Goal: Information Seeking & Learning: Learn about a topic

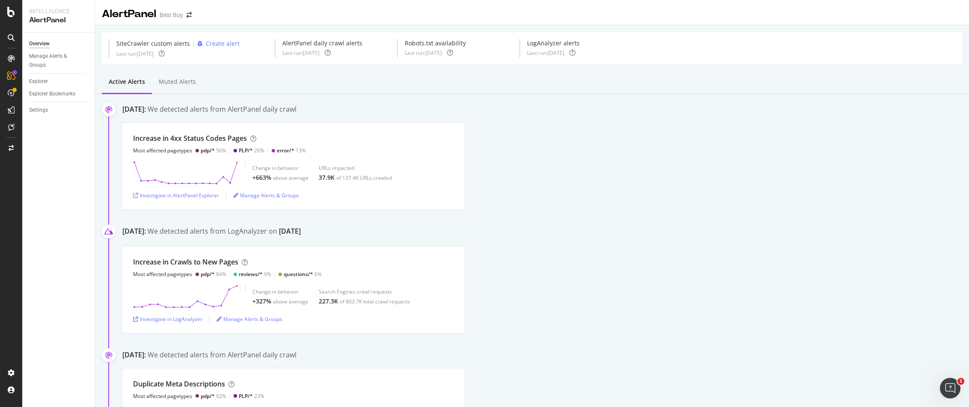
click at [68, 196] on div "Overview Manage Alerts & Groups Explorer Explorer Bookmarks Settings" at bounding box center [58, 220] width 72 height 374
drag, startPoint x: 48, startPoint y: 113, endPoint x: 54, endPoint y: 114, distance: 5.7
click at [48, 113] on div "AlertPanel" at bounding box center [45, 113] width 27 height 9
click at [188, 197] on div "Investigate in AlertPanel Explorer" at bounding box center [176, 195] width 86 height 7
click at [58, 98] on div "SiteCrawler" at bounding box center [47, 96] width 30 height 9
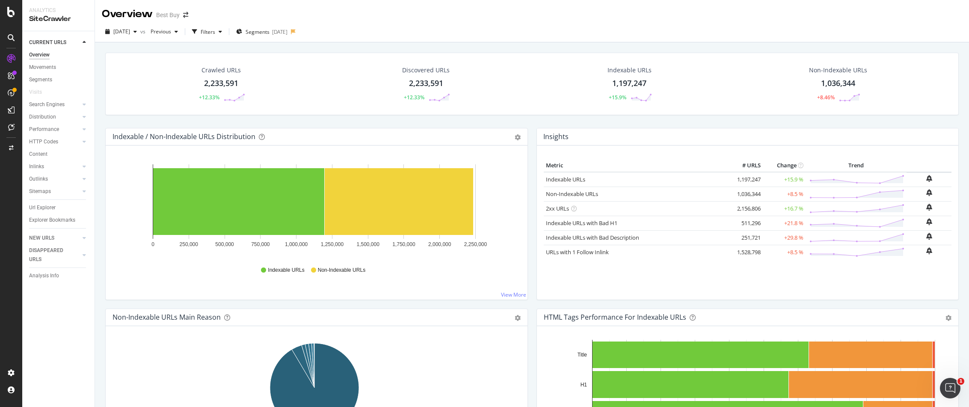
click at [509, 294] on link "View More" at bounding box center [513, 294] width 25 height 7
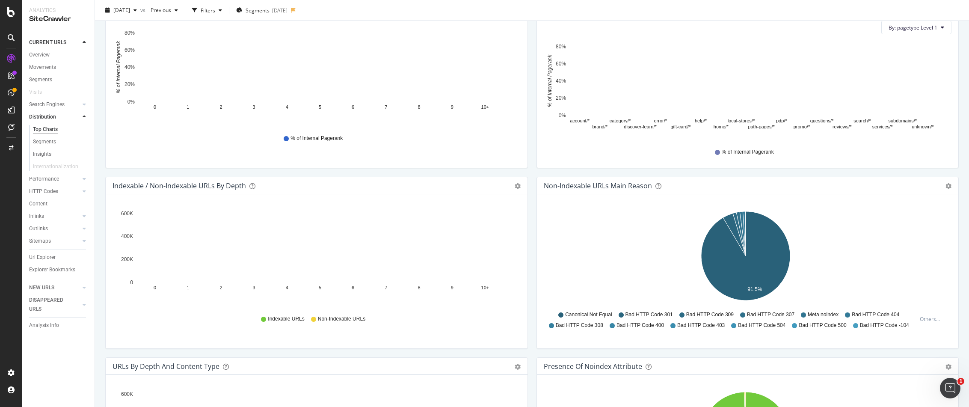
scroll to position [267, 0]
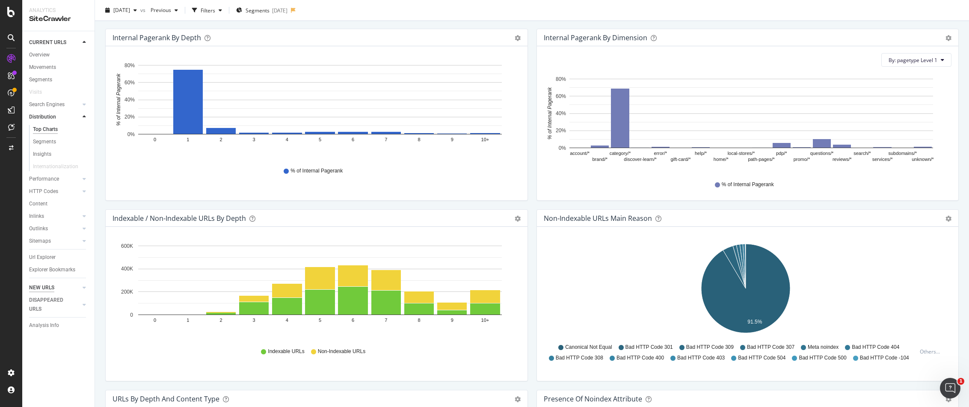
click at [46, 287] on div "NEW URLS" at bounding box center [41, 287] width 25 height 9
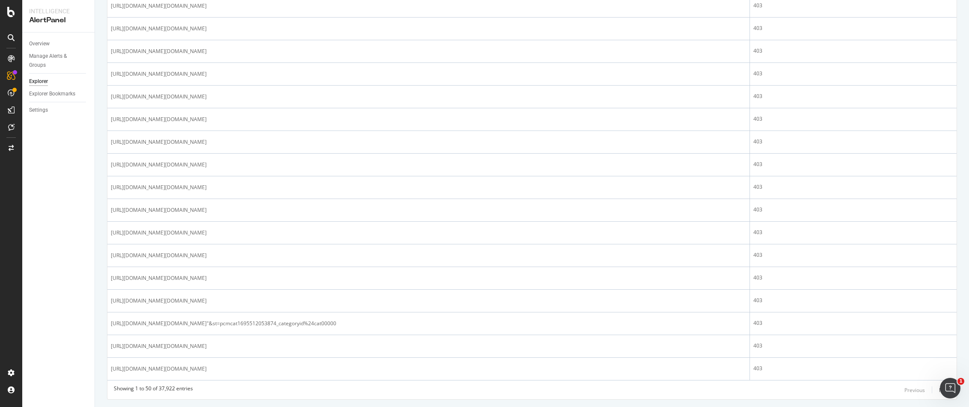
scroll to position [936, 0]
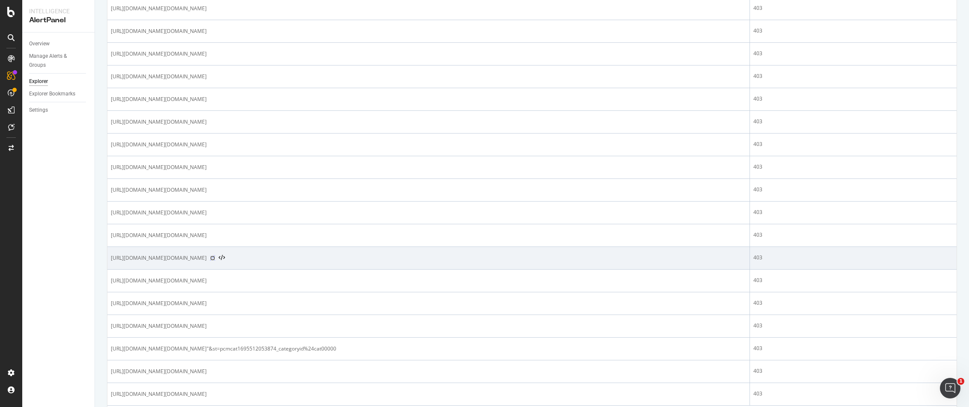
click at [215, 261] on icon at bounding box center [212, 257] width 5 height 5
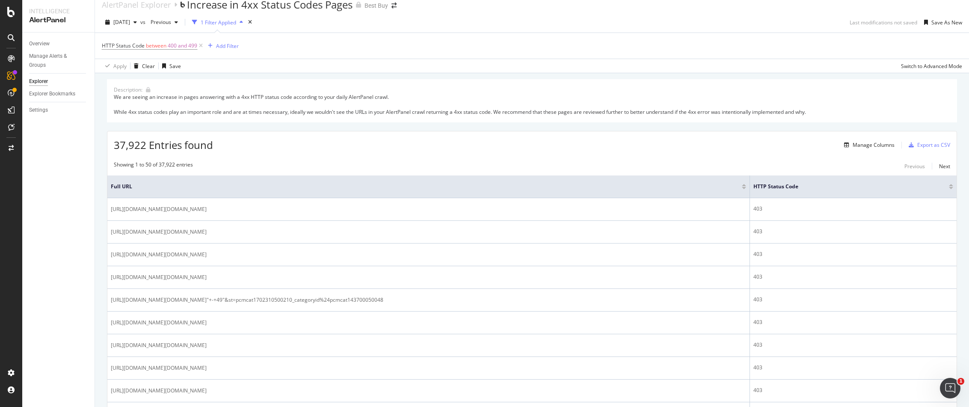
scroll to position [0, 0]
